Goal: Find specific fact: Find specific fact

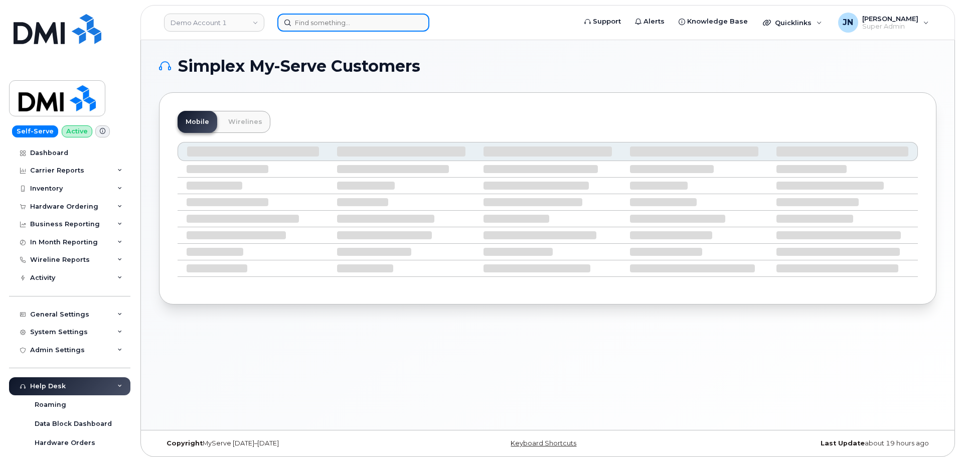
click at [375, 21] on input at bounding box center [353, 23] width 152 height 18
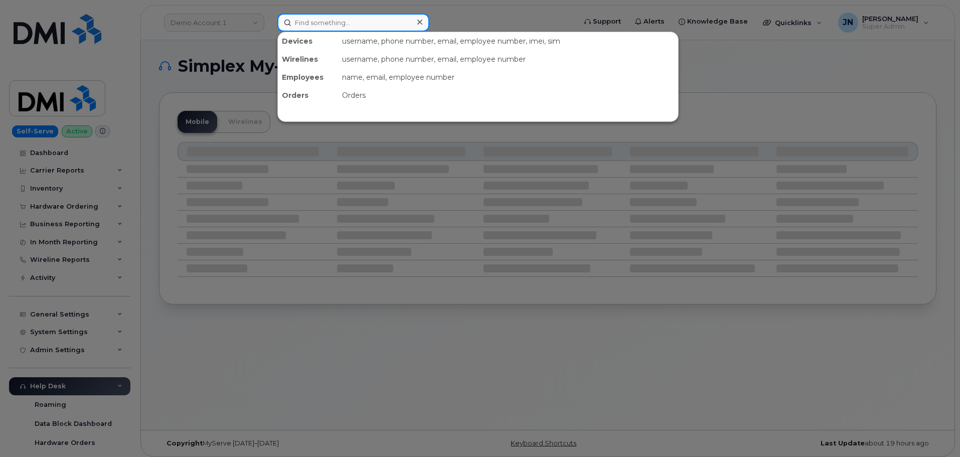
paste input "9493081790"
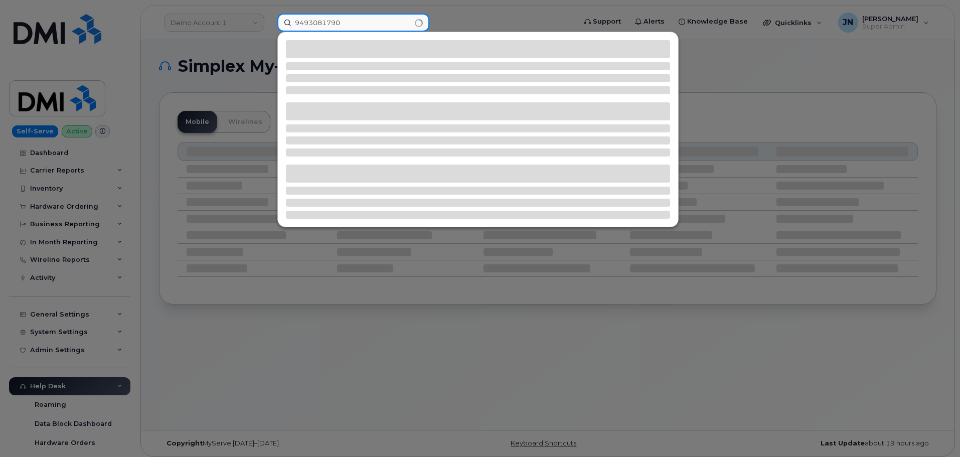
type input "9493081790"
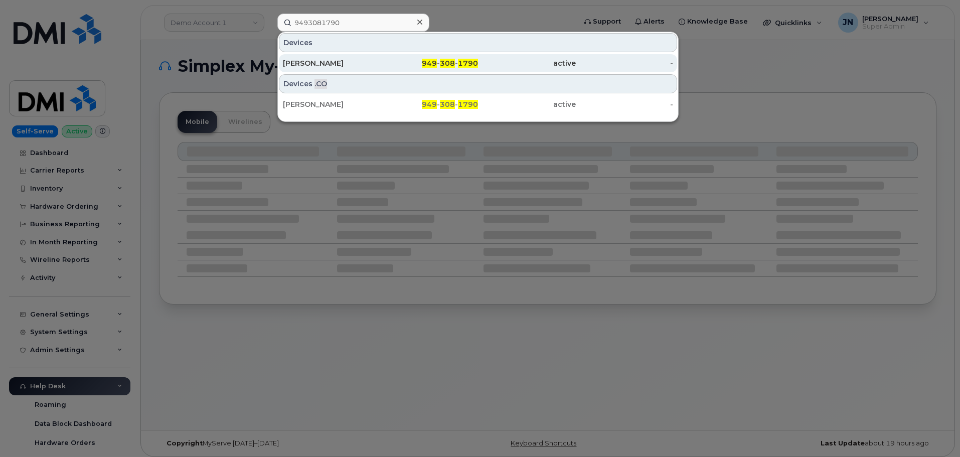
click at [471, 64] on span "1790" at bounding box center [468, 63] width 20 height 9
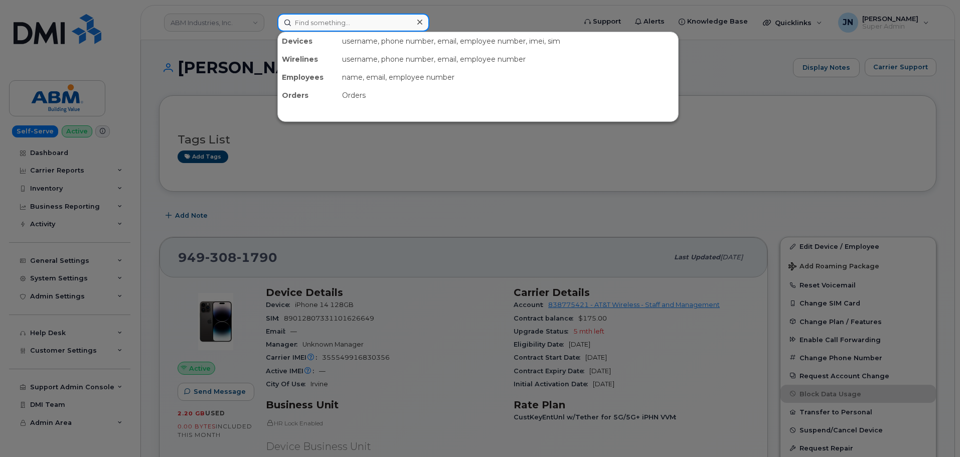
click at [357, 23] on input at bounding box center [353, 23] width 152 height 18
paste input "949.308.1790"
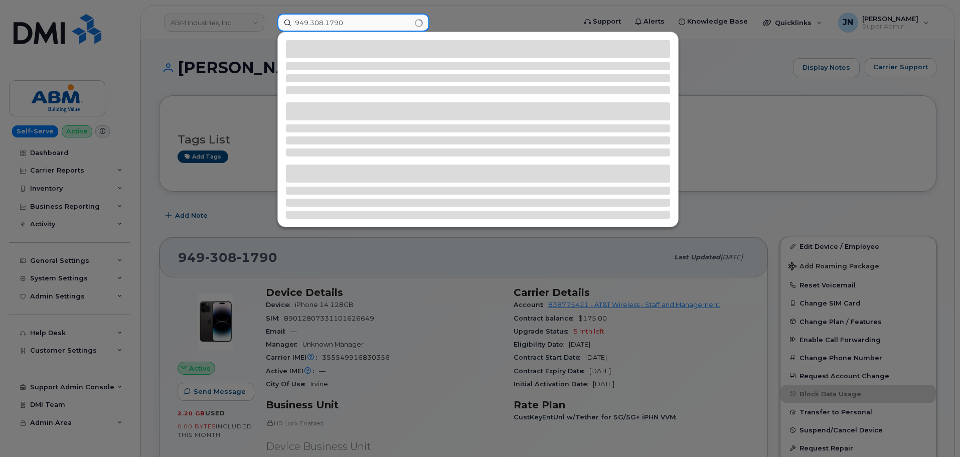
type input "949.308.1790"
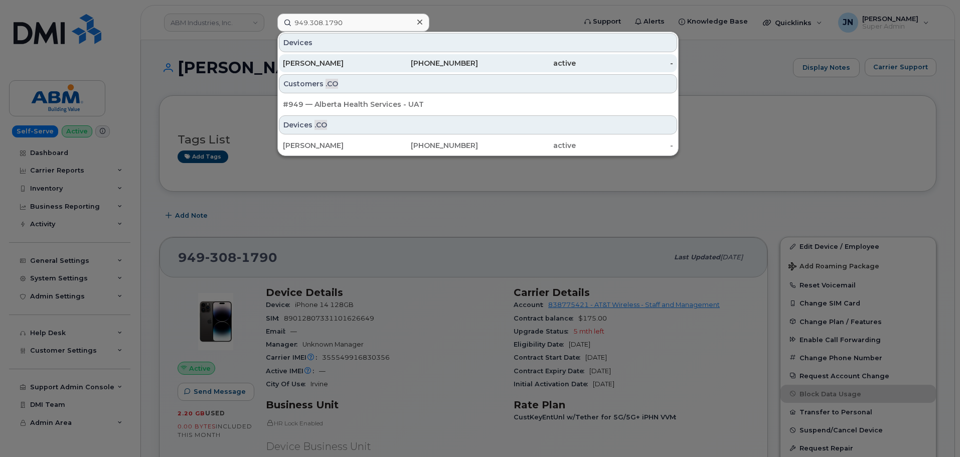
click at [420, 62] on div "[PHONE_NUMBER]" at bounding box center [430, 63] width 98 height 10
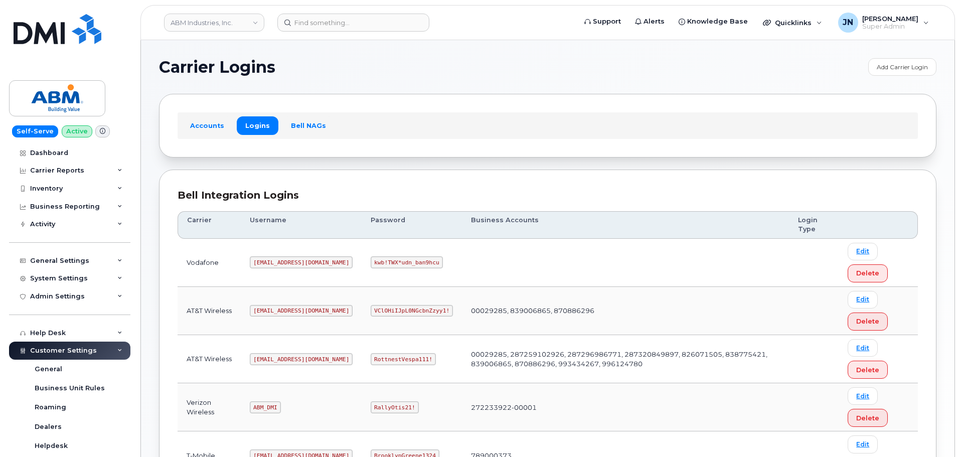
scroll to position [134, 0]
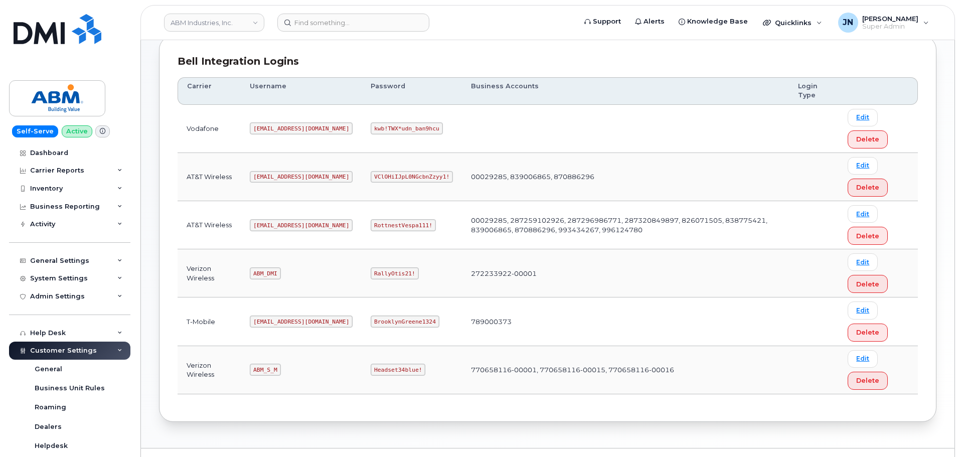
click at [280, 224] on code "abm@dminc.com" at bounding box center [301, 225] width 103 height 12
copy code "abm@dminc.com"
click at [371, 223] on code "RottnestVespa111!" at bounding box center [403, 225] width 65 height 12
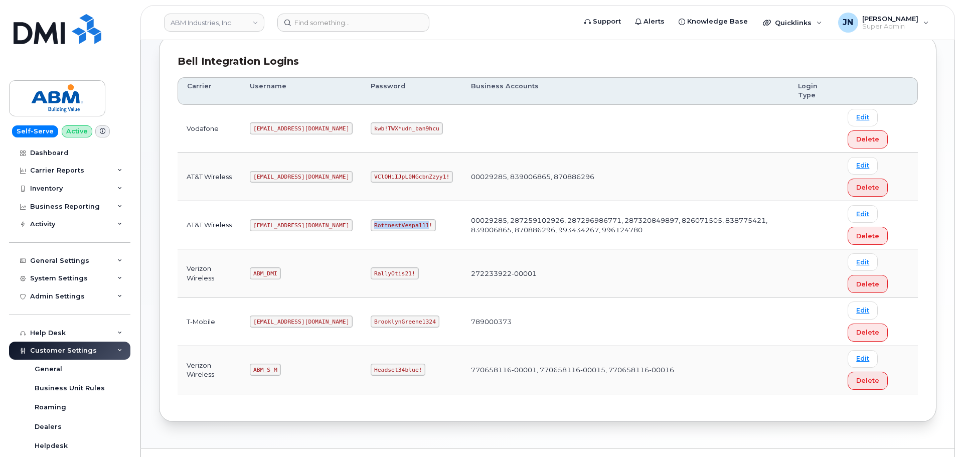
click at [371, 223] on code "RottnestVespa111!" at bounding box center [403, 225] width 65 height 12
copy code "RottnestVespa111!"
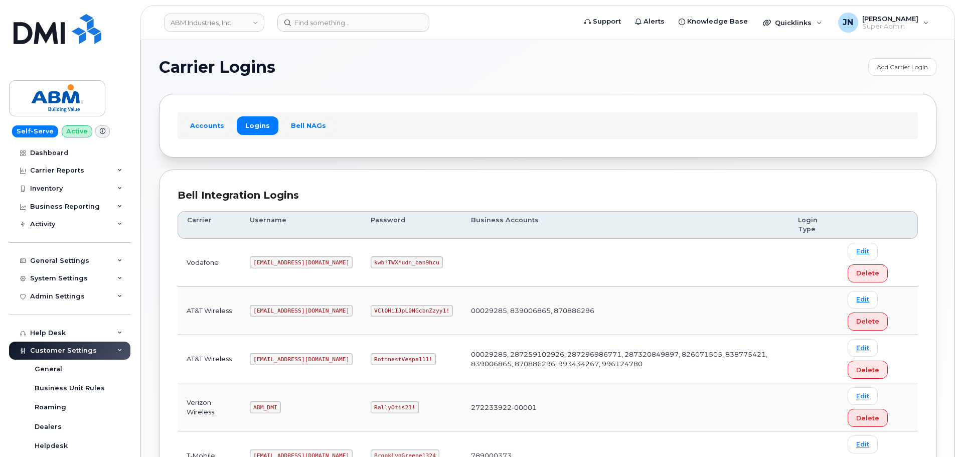
scroll to position [134, 0]
